Goal: Information Seeking & Learning: Learn about a topic

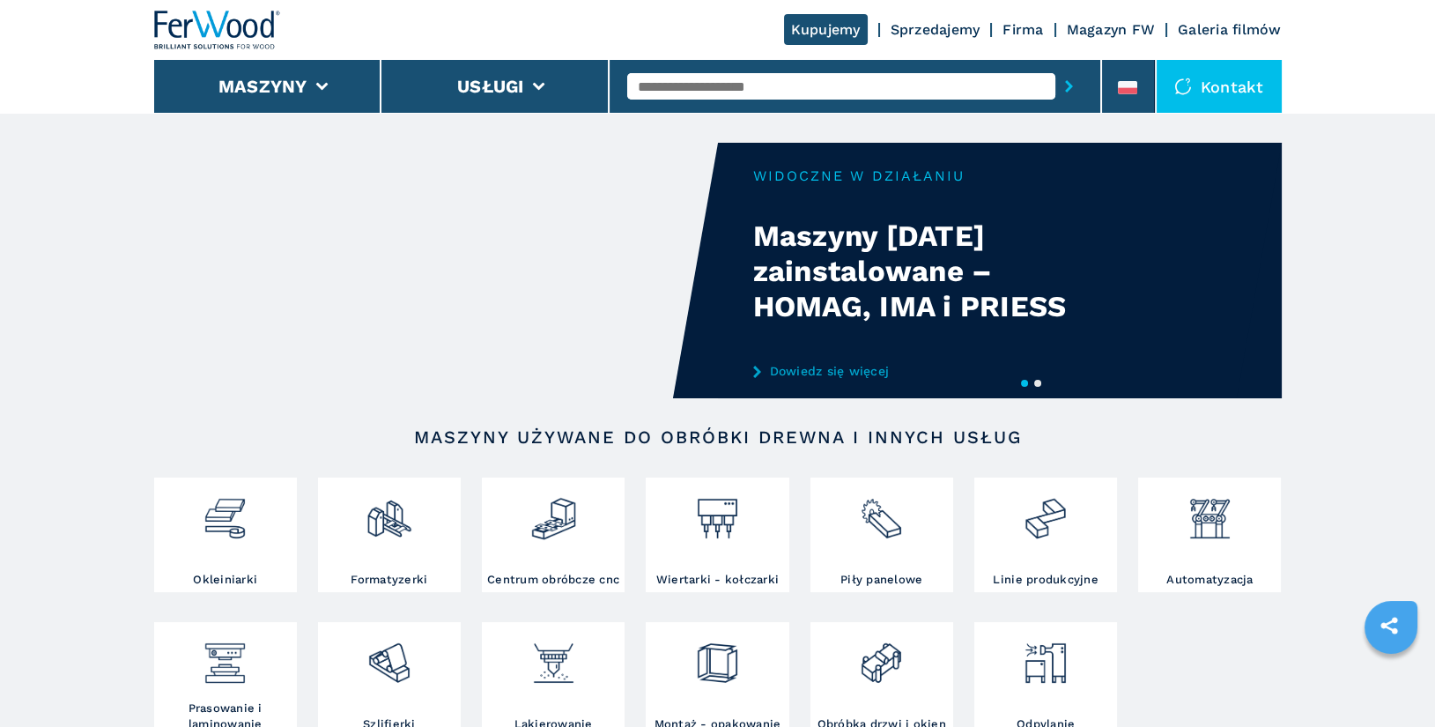
click at [695, 93] on input "text" at bounding box center [841, 86] width 428 height 26
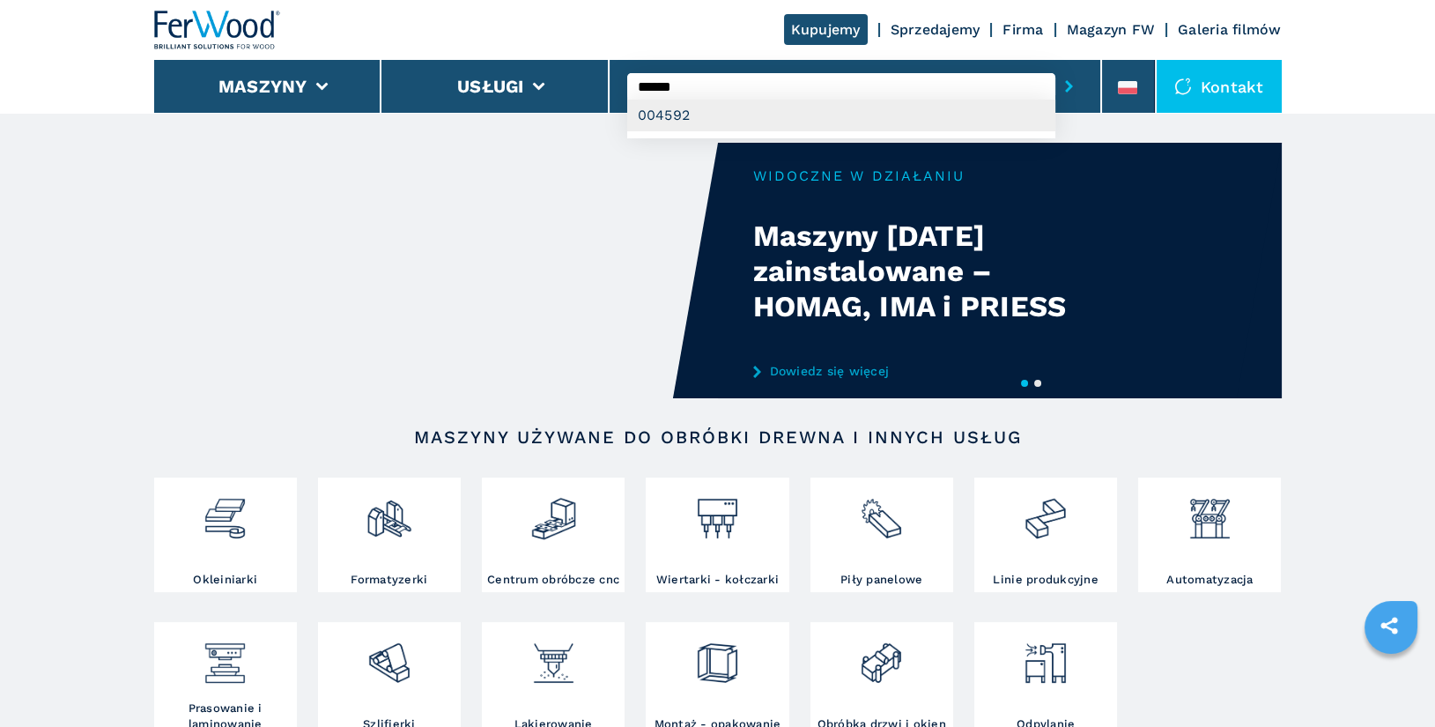
type input "******"
click at [711, 114] on div "004592" at bounding box center [841, 116] width 428 height 32
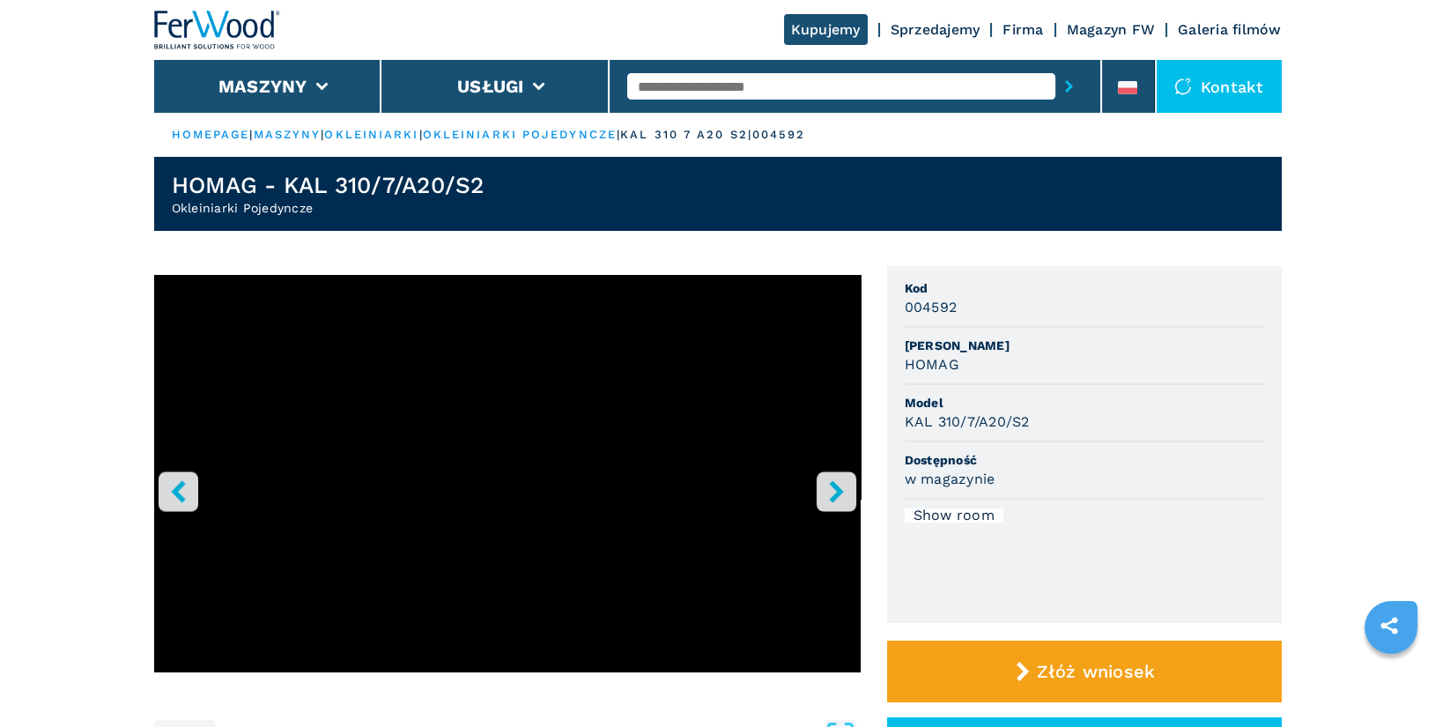
click at [1165, 345] on span "[PERSON_NAME]" at bounding box center [1084, 346] width 359 height 18
drag, startPoint x: 906, startPoint y: 285, endPoint x: 1033, endPoint y: 422, distance: 186.4
click at [1033, 422] on ul "Kod 004592 [PERSON_NAME] Model KAL 310/7/A20/S2 Dostępność w magazynie Show room" at bounding box center [1084, 444] width 395 height 357
copy ul "Kod 004592 [PERSON_NAME] Model KAL 310/7/A20/S2"
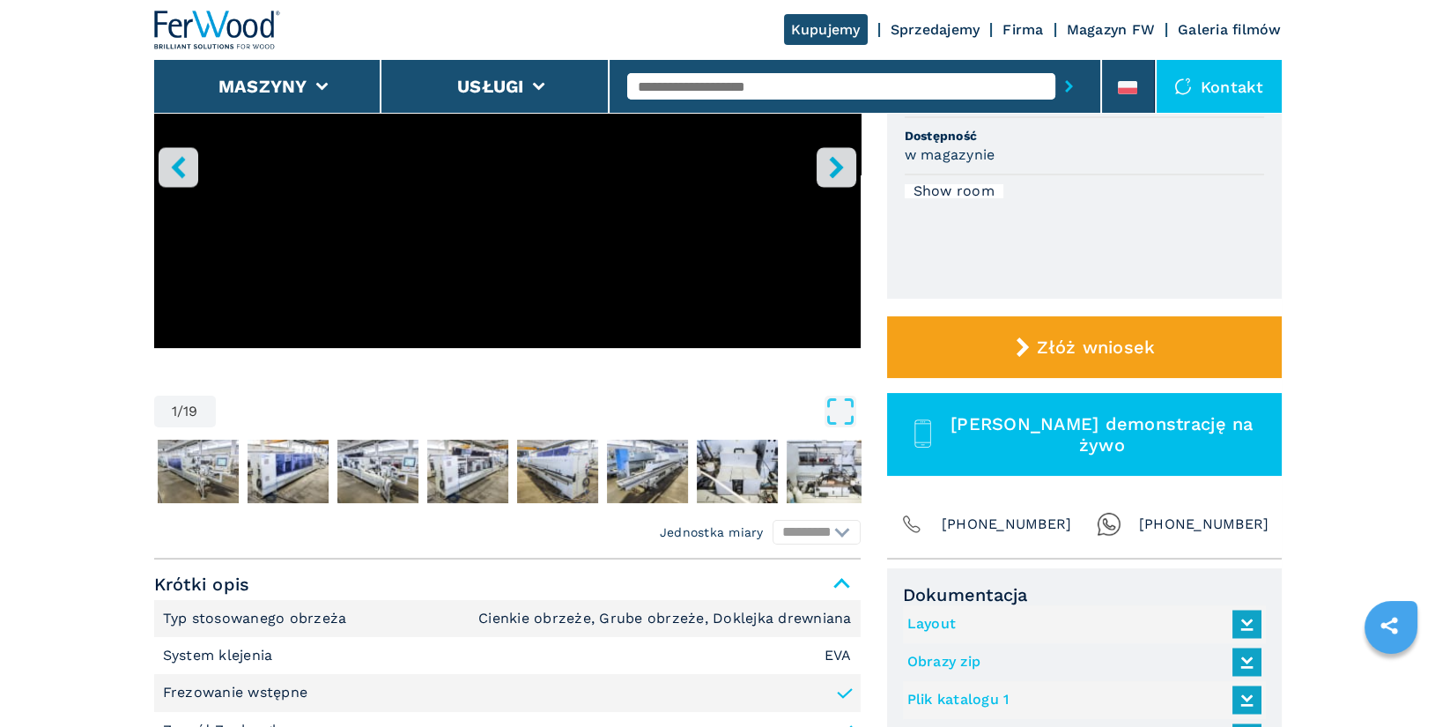
scroll to position [426, 0]
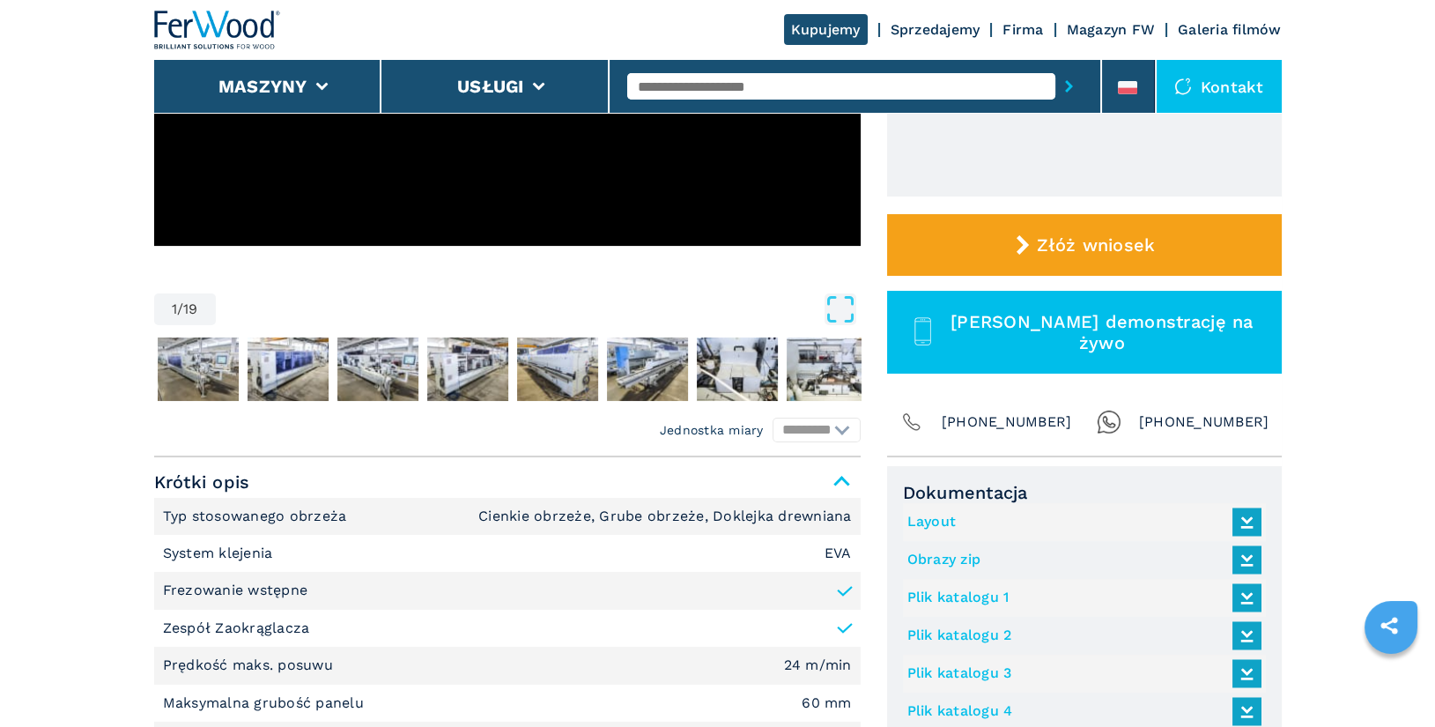
click at [946, 522] on link "Layout" at bounding box center [1079, 521] width 345 height 29
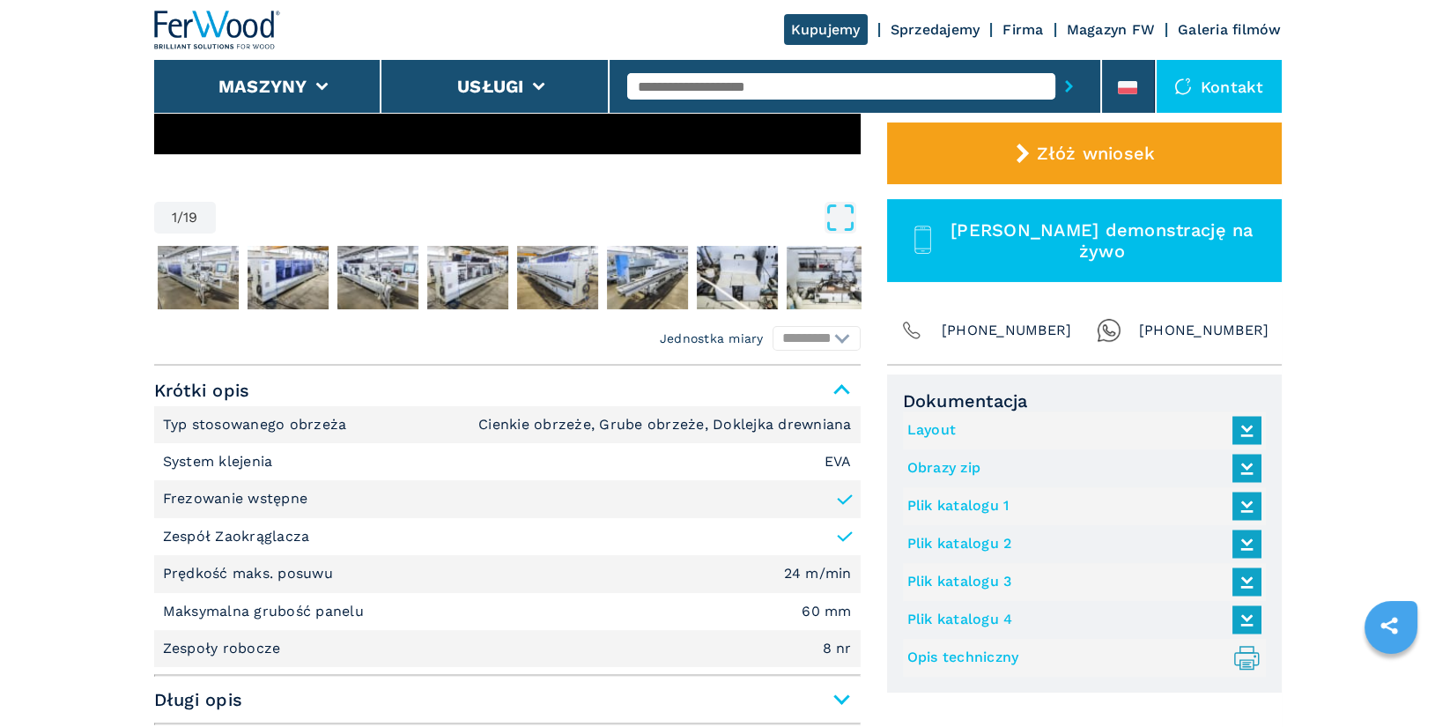
scroll to position [518, 0]
click at [1004, 656] on link "Opis techniczny .prefix__st0{stroke-linecap:round;stroke-linejoin:round}.prefix…" at bounding box center [1079, 657] width 345 height 29
